Goal: Check status: Check status

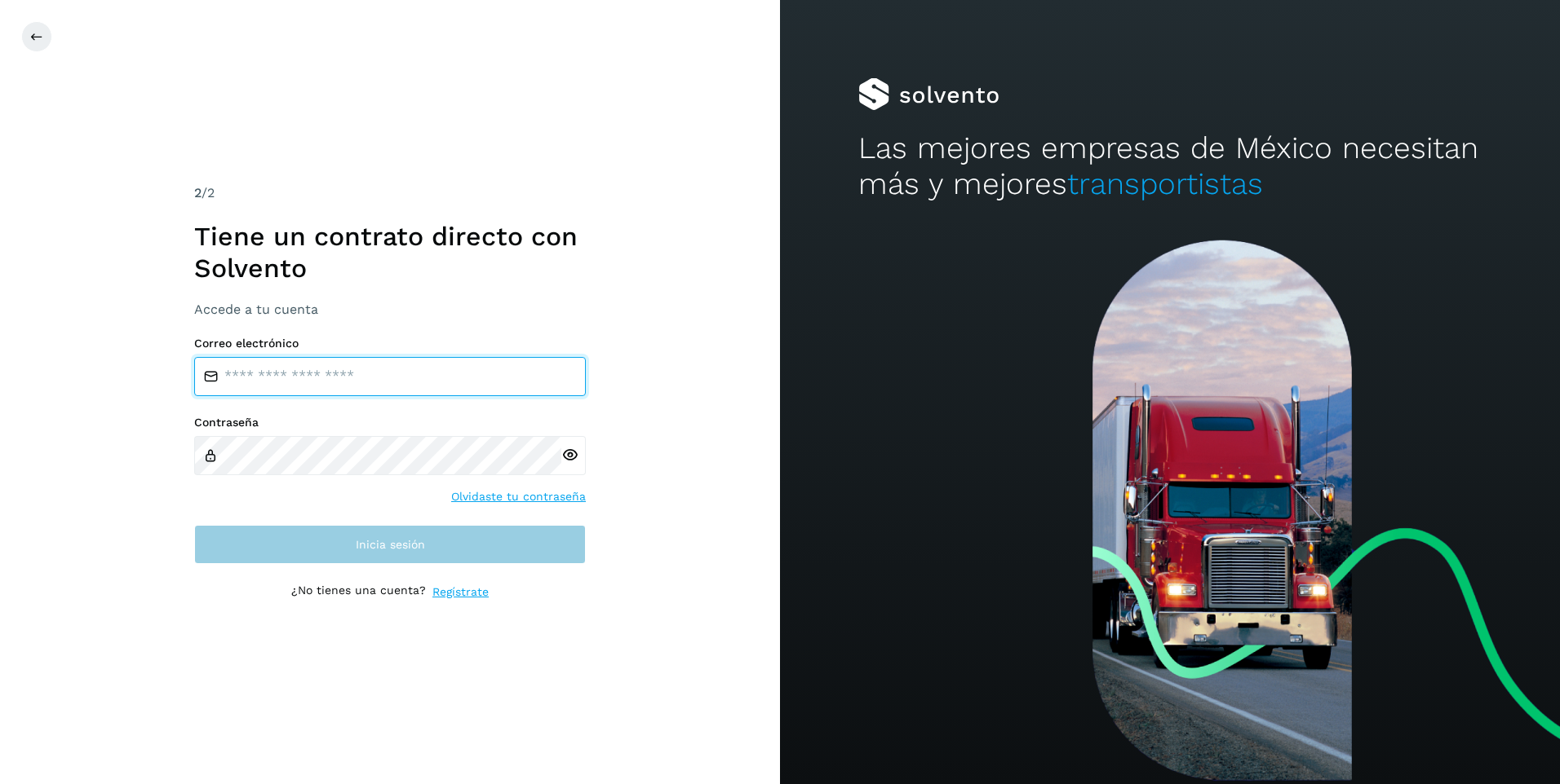
type input "**********"
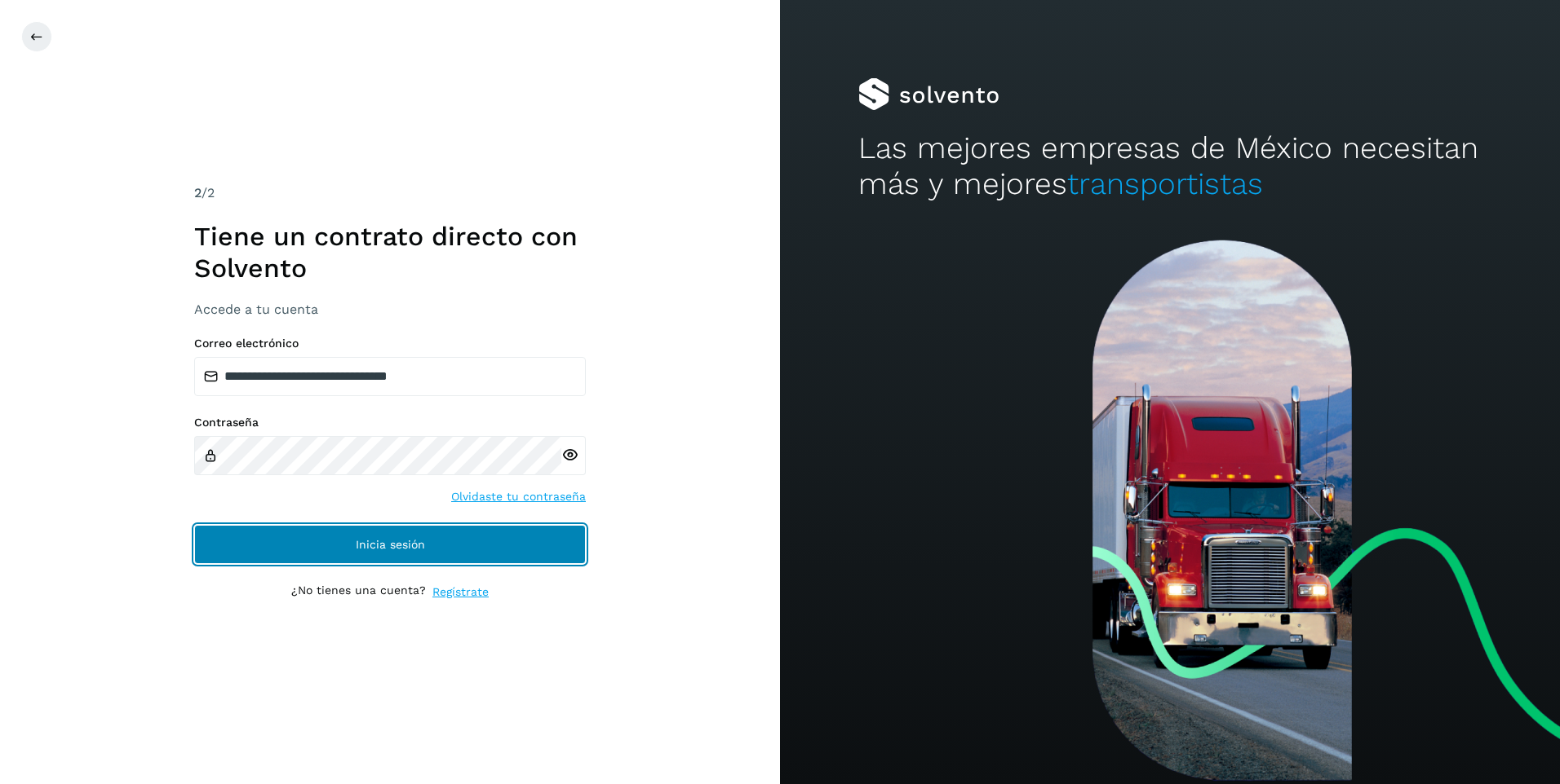
click at [336, 548] on button "Inicia sesión" at bounding box center [390, 545] width 391 height 39
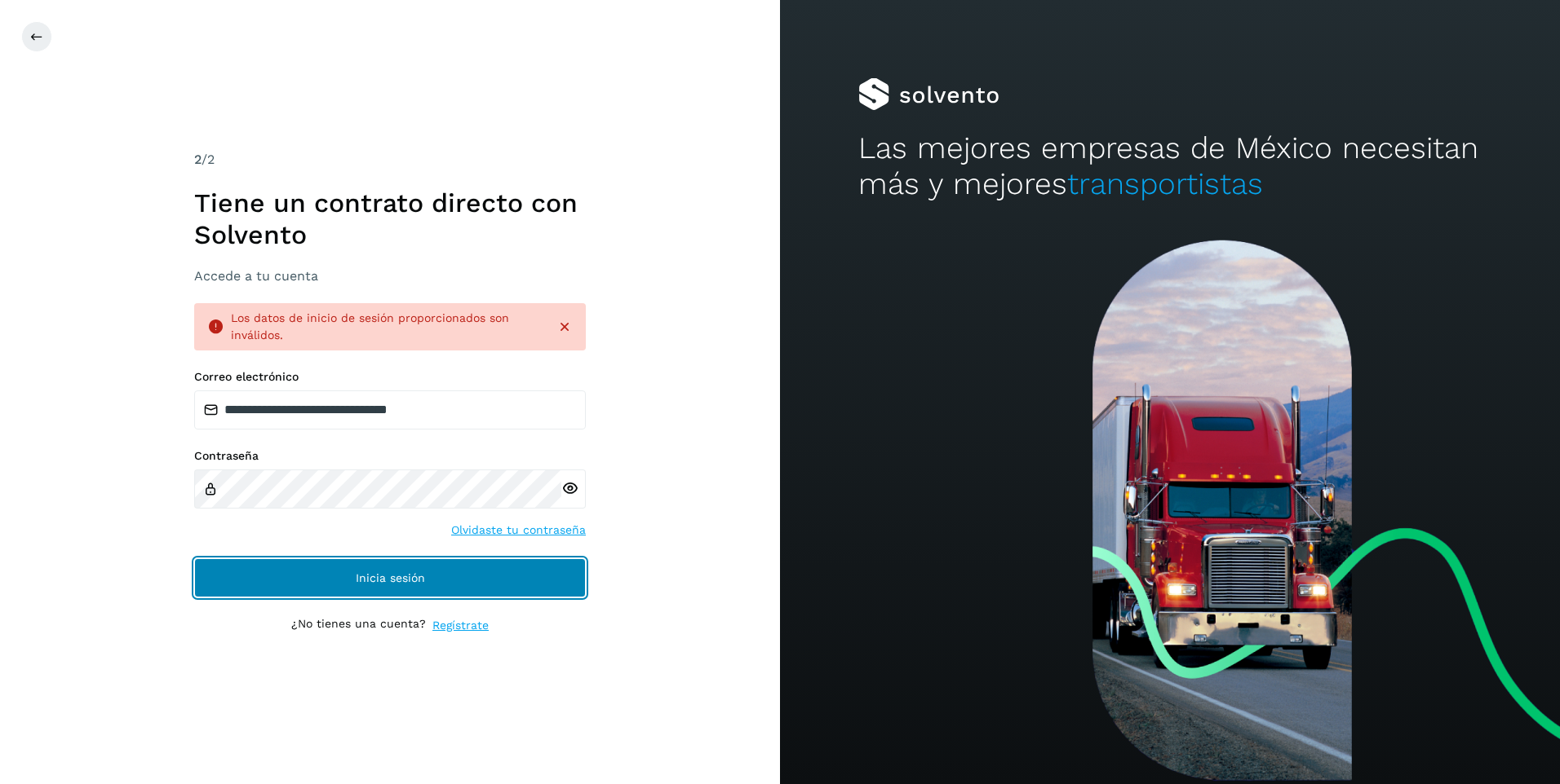
click at [313, 578] on button "Inicia sesión" at bounding box center [390, 579] width 391 height 39
click at [314, 573] on button "Inicia sesión" at bounding box center [390, 579] width 391 height 39
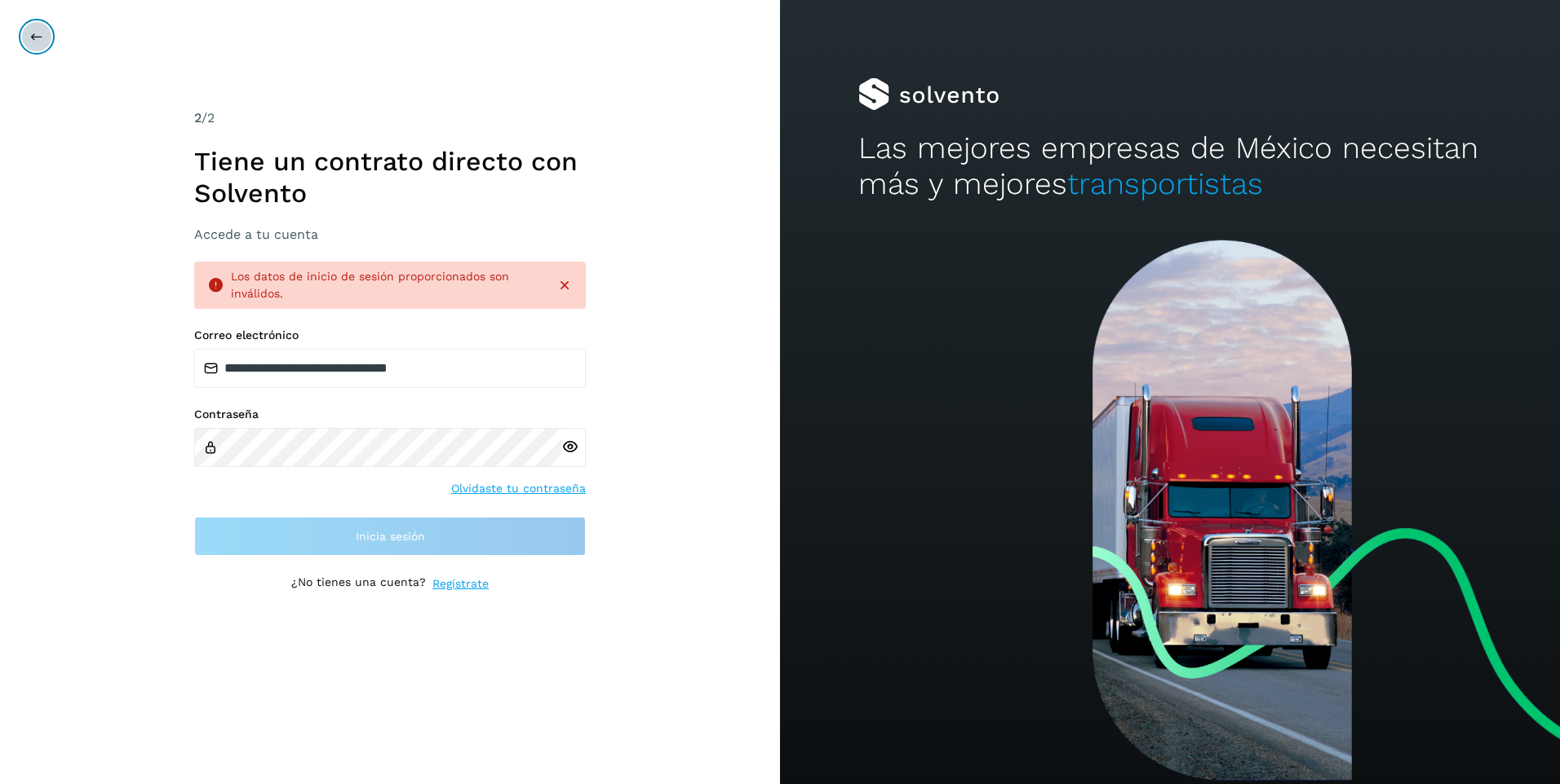
click at [35, 32] on button at bounding box center [37, 37] width 31 height 31
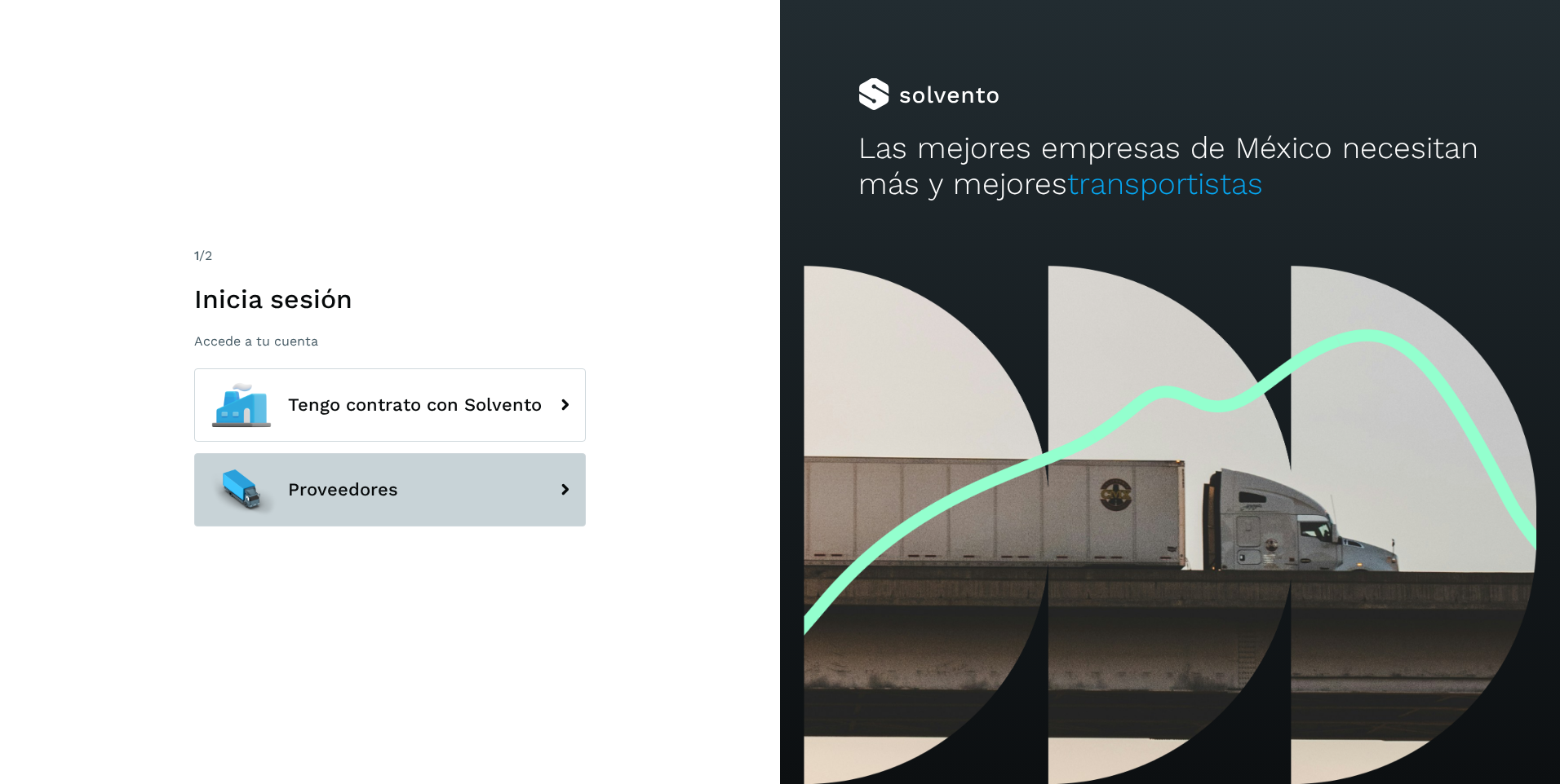
click at [485, 491] on button "Proveedores" at bounding box center [390, 490] width 391 height 74
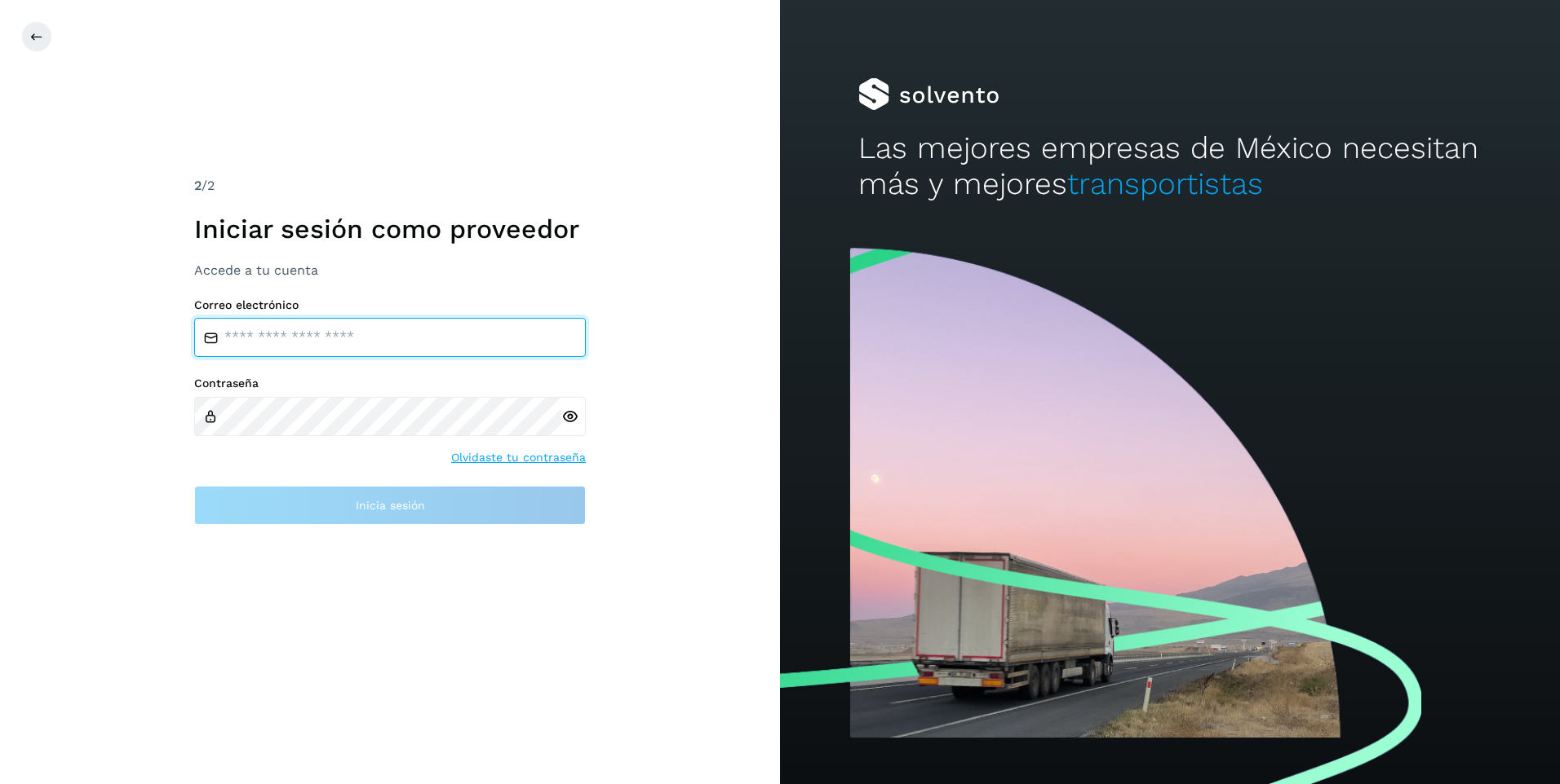
type input "**********"
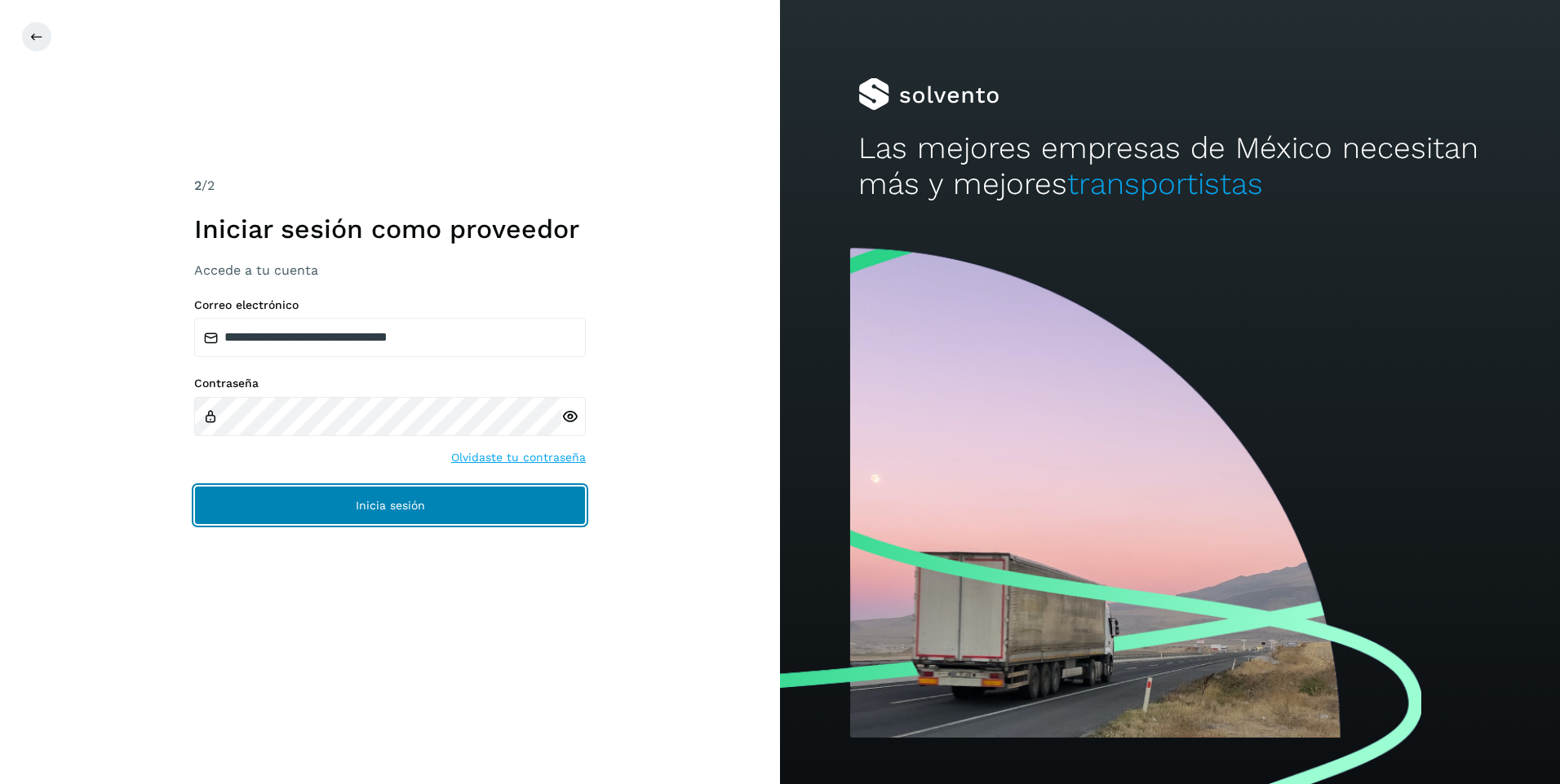
click at [460, 509] on button "Inicia sesión" at bounding box center [390, 506] width 391 height 39
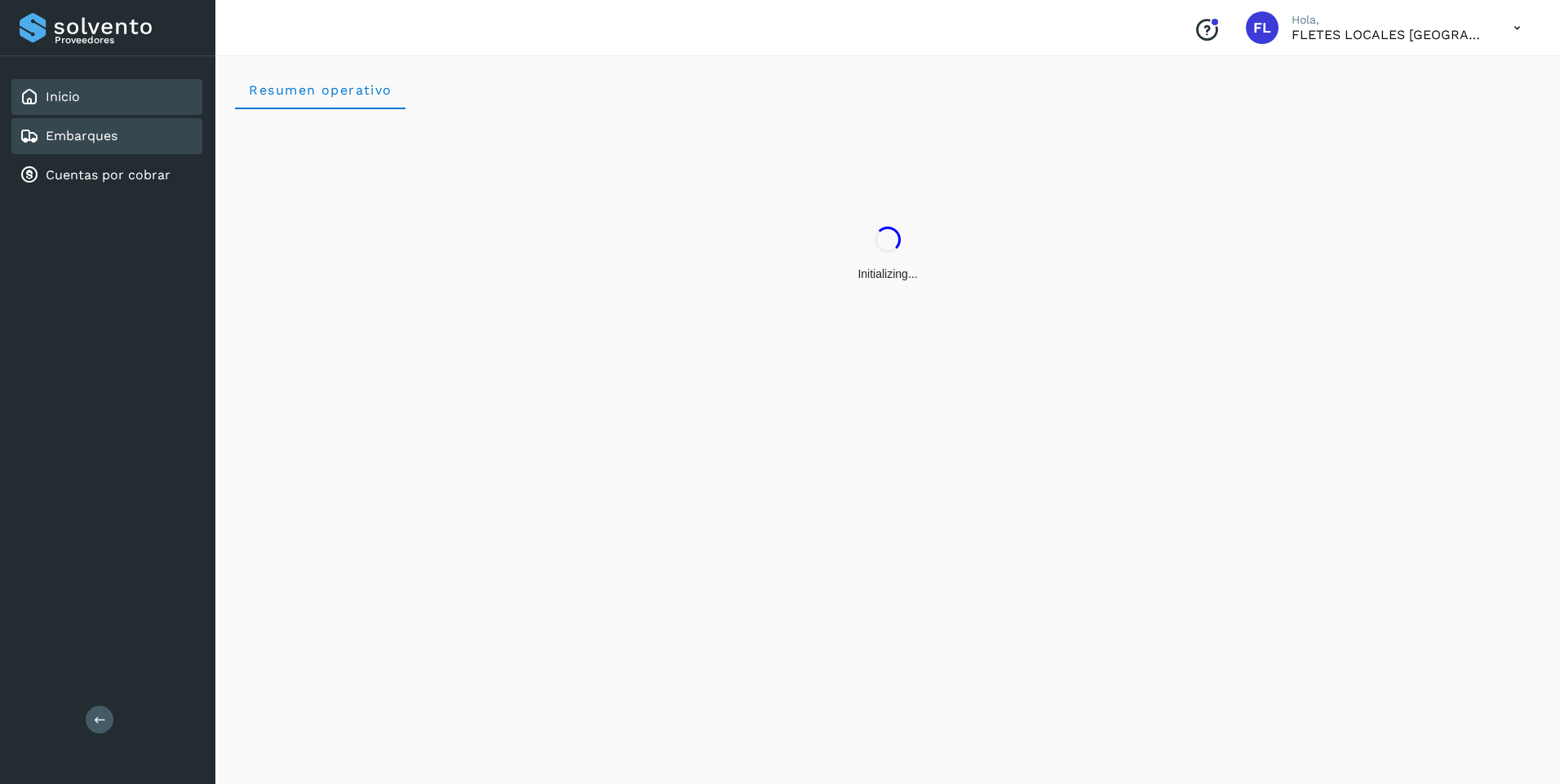
click at [108, 139] on link "Embarques" at bounding box center [81, 136] width 72 height 15
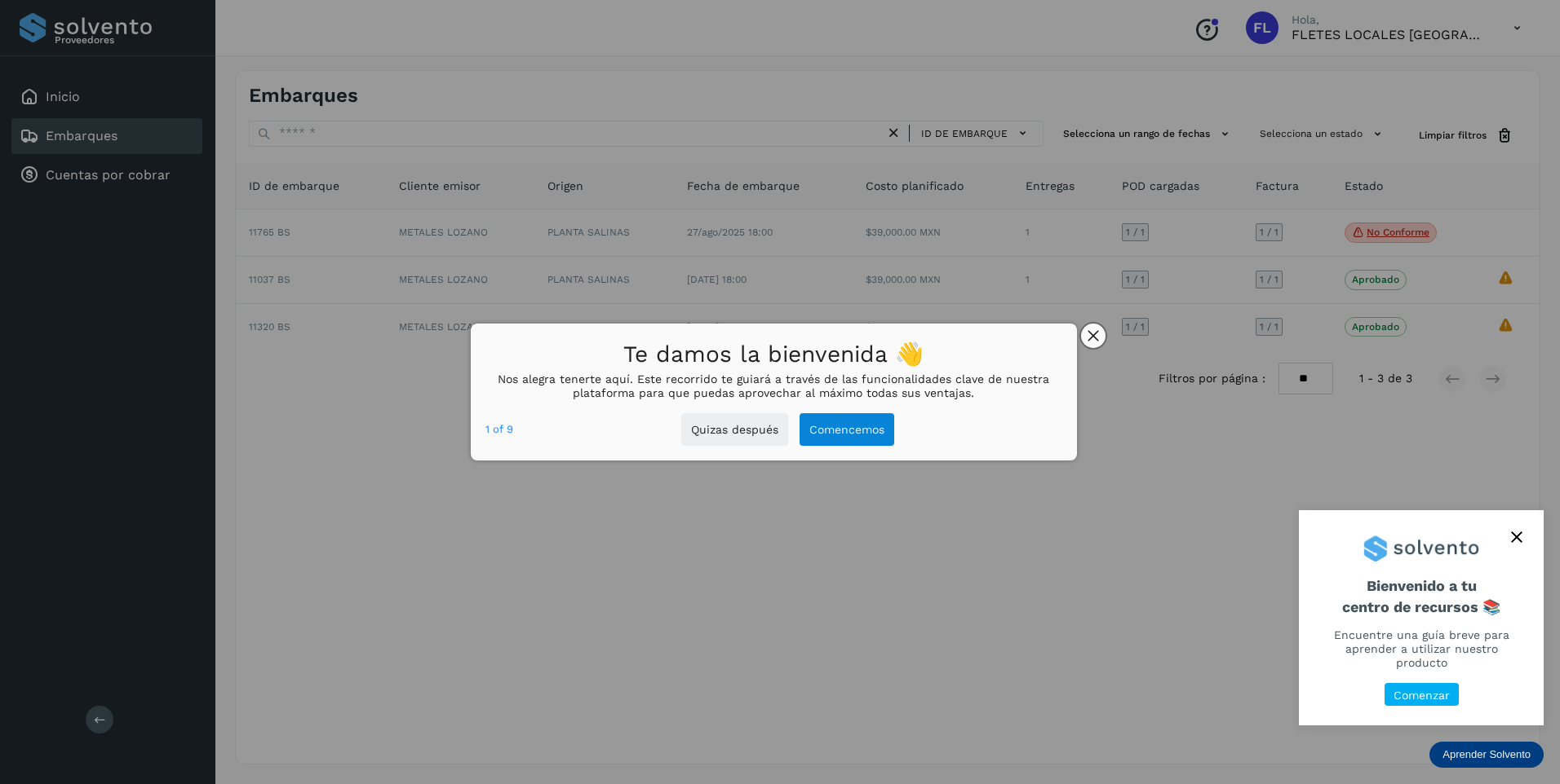
click at [1097, 336] on icon "close," at bounding box center [1093, 336] width 11 height 11
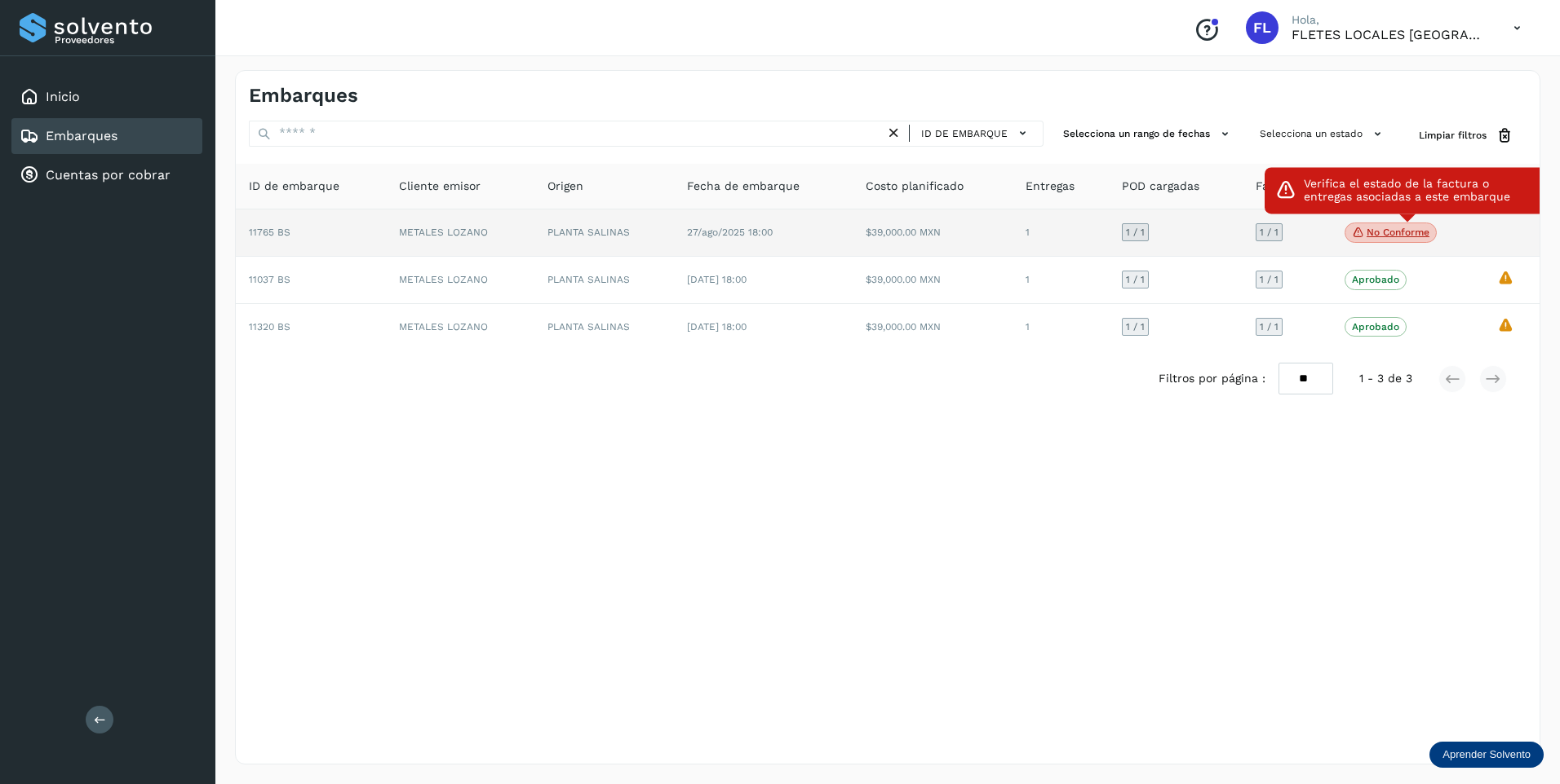
click at [1357, 235] on icon at bounding box center [1358, 232] width 13 height 15
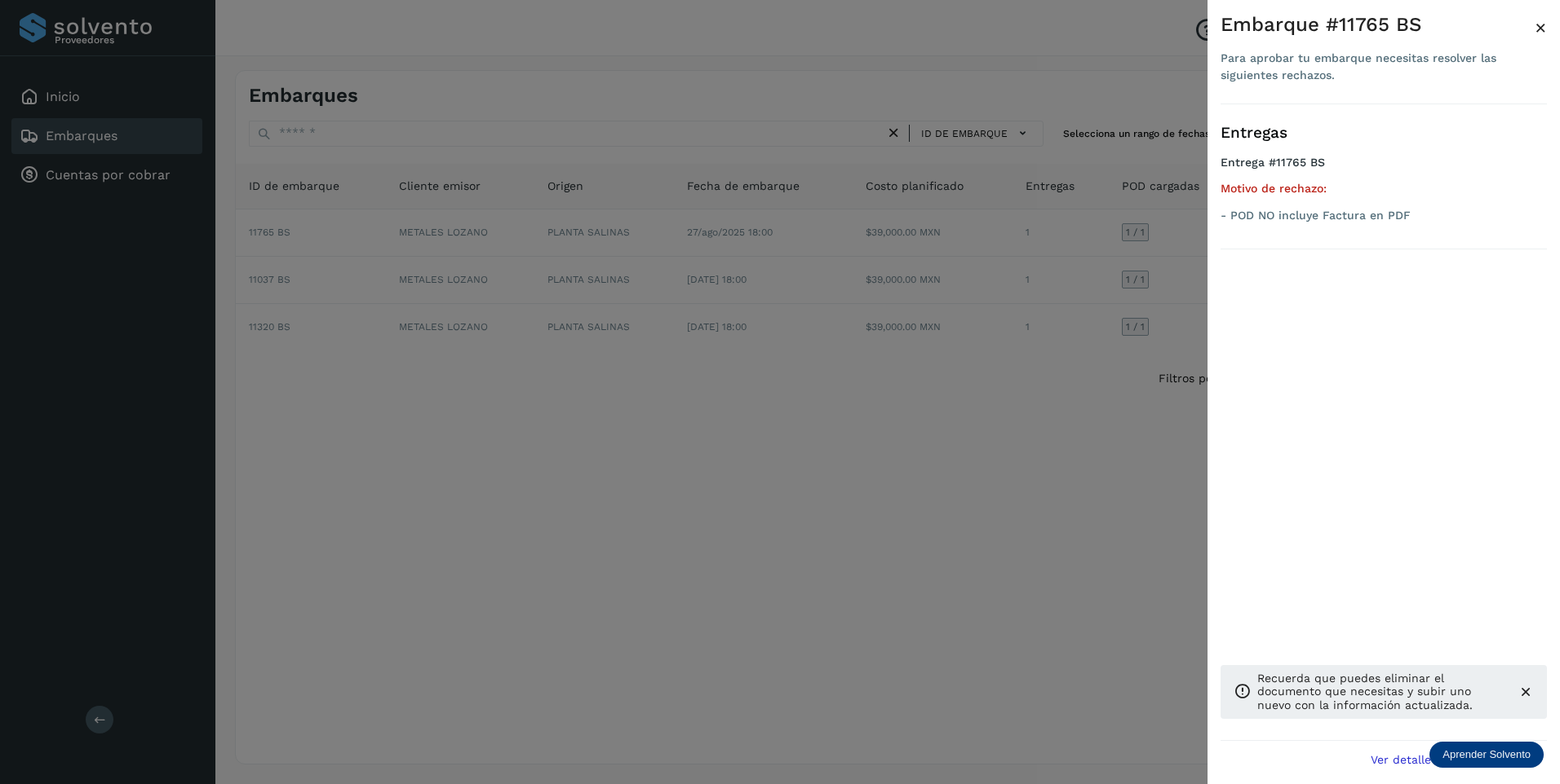
click at [1291, 218] on p "- POD NO incluye Factura en PDF" at bounding box center [1383, 216] width 326 height 14
click at [998, 233] on div at bounding box center [780, 392] width 1560 height 784
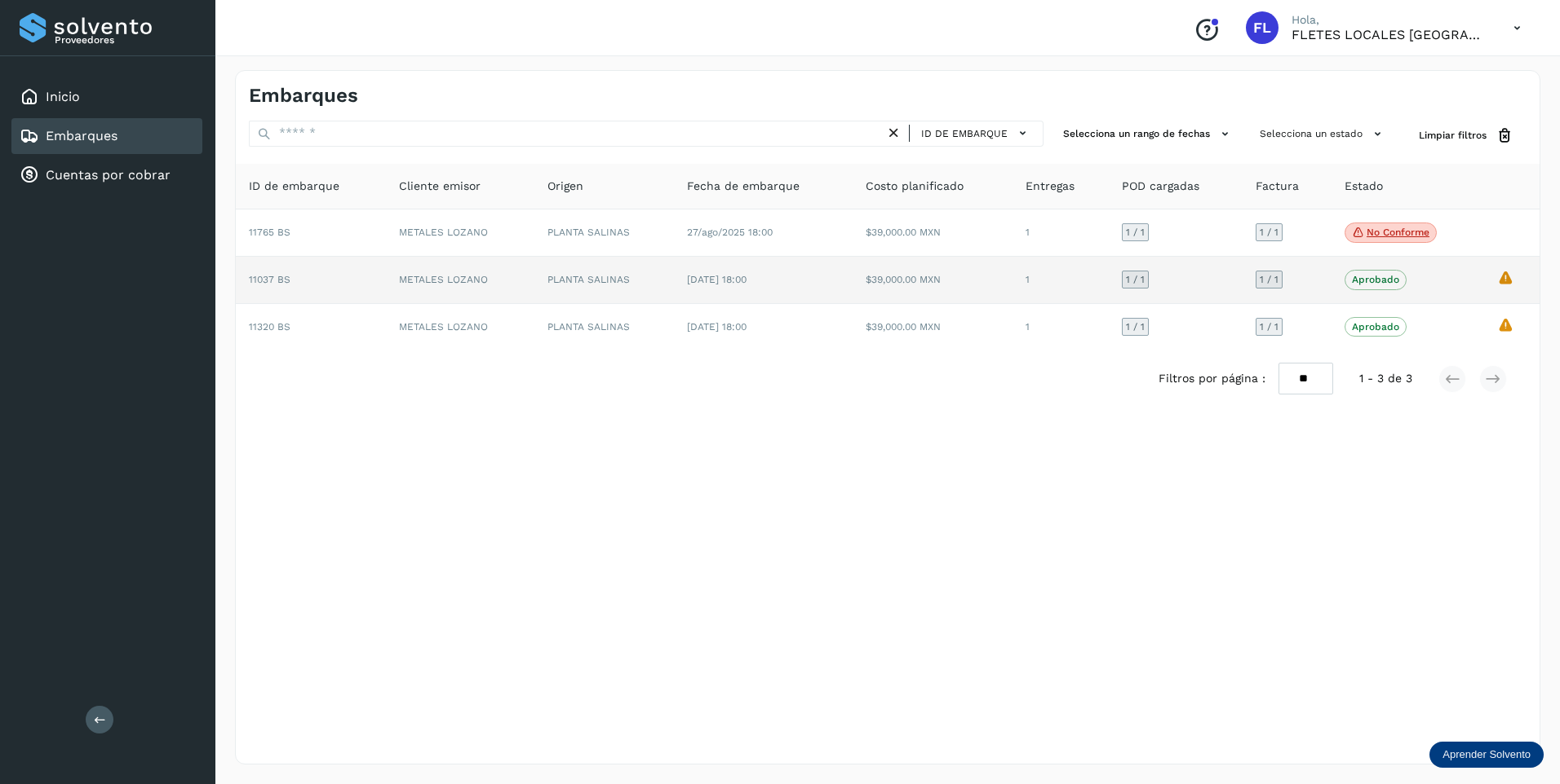
click at [1371, 281] on p "Aprobado" at bounding box center [1375, 279] width 47 height 11
click at [1370, 282] on p "Aprobado" at bounding box center [1375, 279] width 47 height 11
click at [1085, 296] on td "1" at bounding box center [1060, 280] width 96 height 46
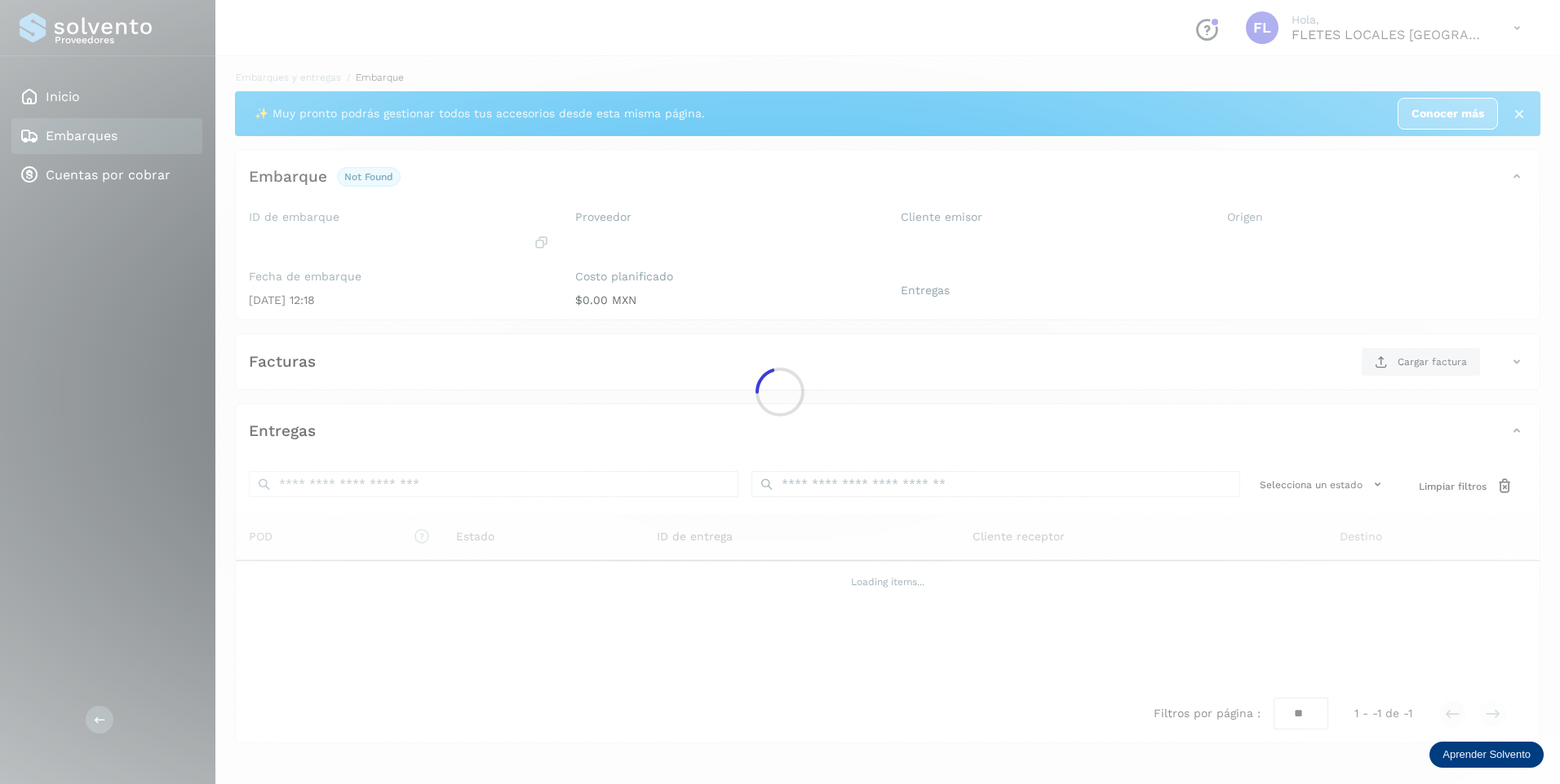
click at [1017, 273] on div at bounding box center [780, 392] width 1560 height 784
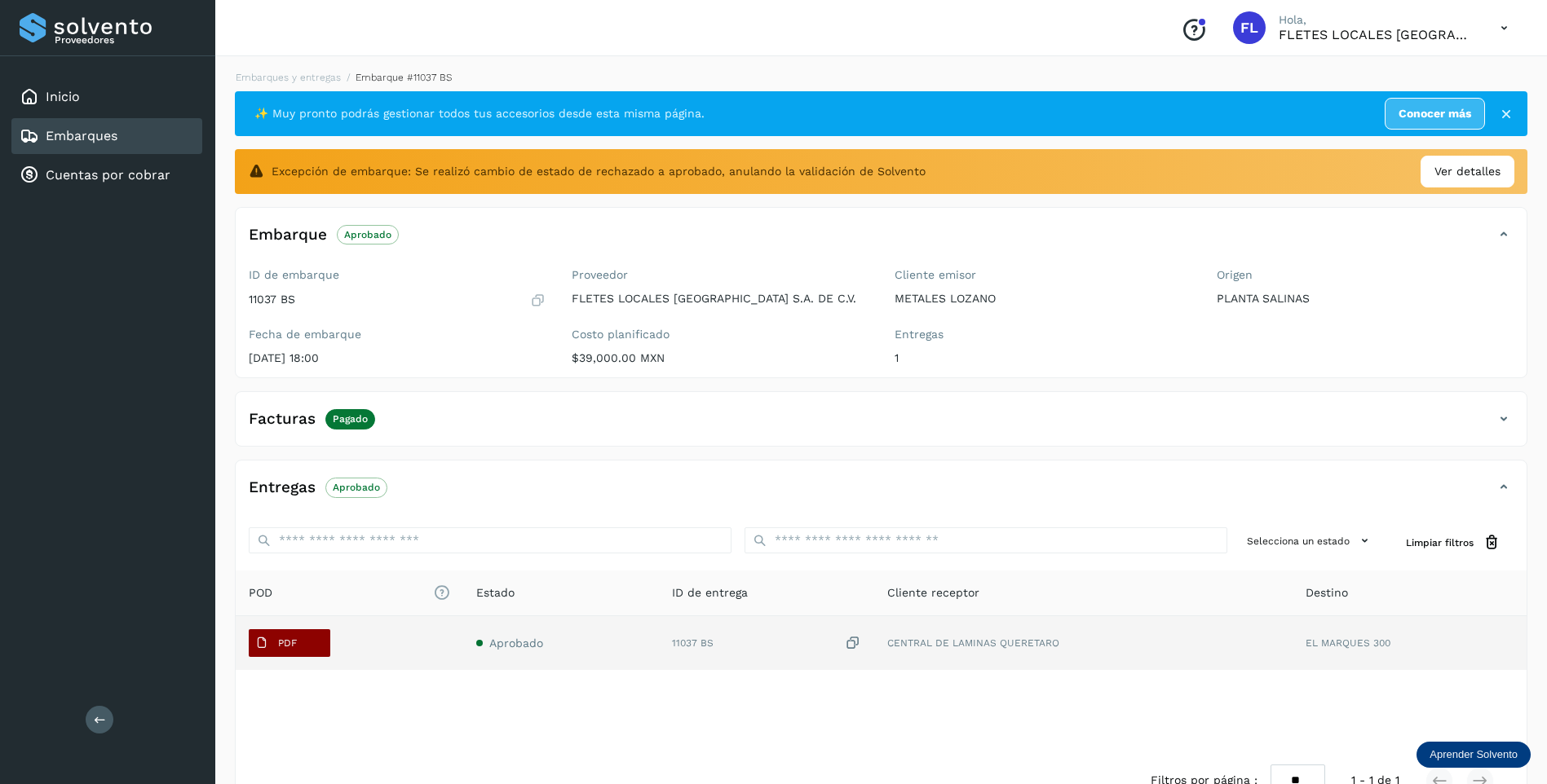
click at [303, 652] on button "PDF" at bounding box center [289, 643] width 81 height 27
